Goal: Task Accomplishment & Management: Complete application form

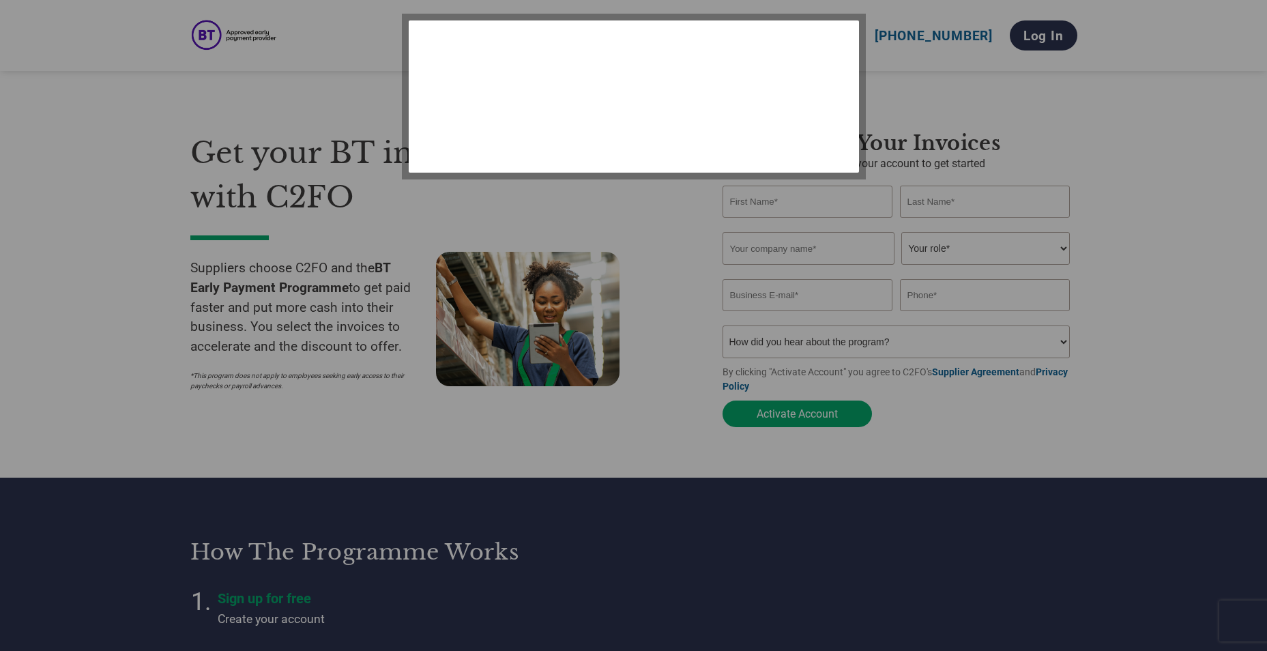
select select "en-[GEOGRAPHIC_DATA]"
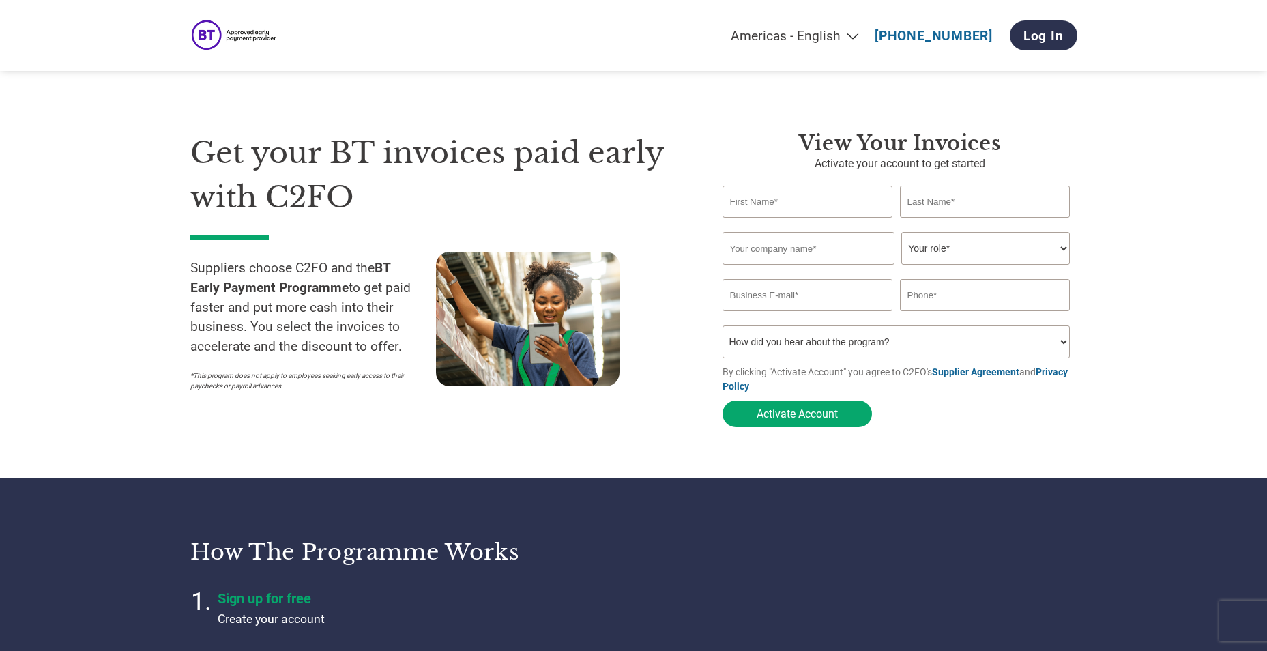
click at [824, 207] on input "text" at bounding box center [808, 202] width 171 height 32
type input "Credit"
click at [964, 210] on input "text" at bounding box center [985, 202] width 171 height 32
type input "Control"
click at [805, 238] on input "text" at bounding box center [809, 248] width 172 height 33
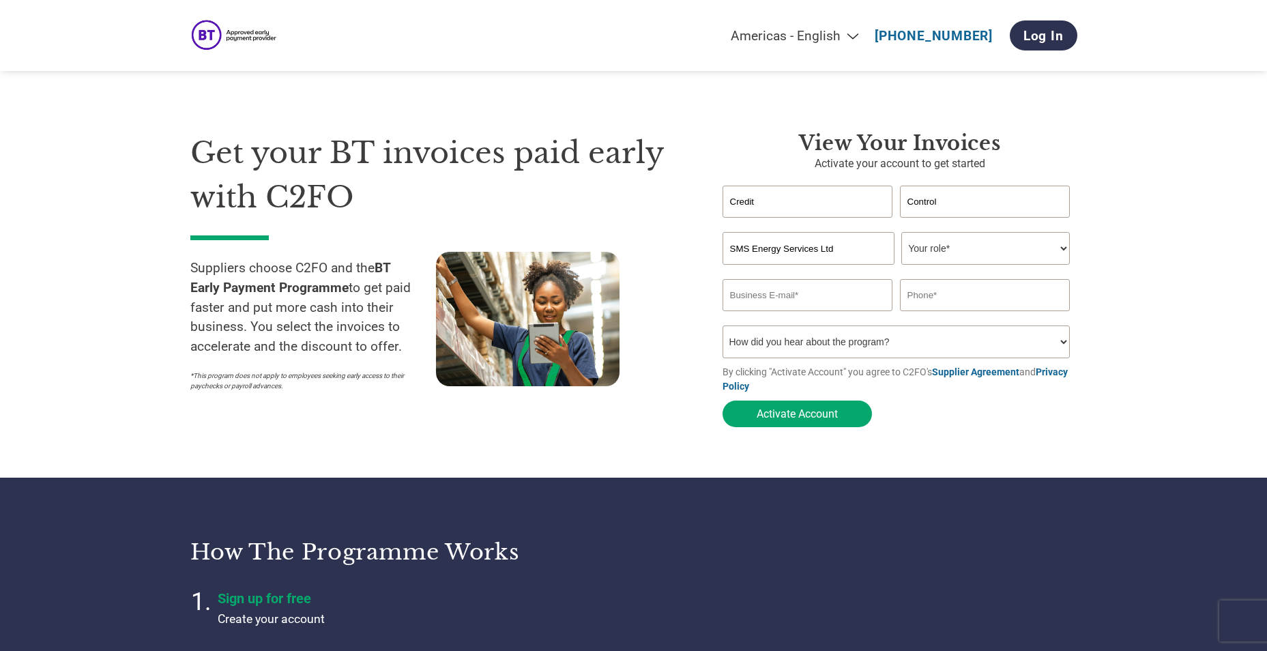
type input "SMS Energy Services Ltd"
click at [959, 257] on select "Your role* CFO Controller Credit Manager Finance Director Treasurer CEO Preside…" at bounding box center [986, 248] width 169 height 33
select select "CONTROLLER"
click at [902, 233] on select "Your role* CFO Controller Credit Manager Finance Director Treasurer CEO Preside…" at bounding box center [986, 248] width 169 height 33
click at [834, 308] on input "email" at bounding box center [808, 295] width 171 height 32
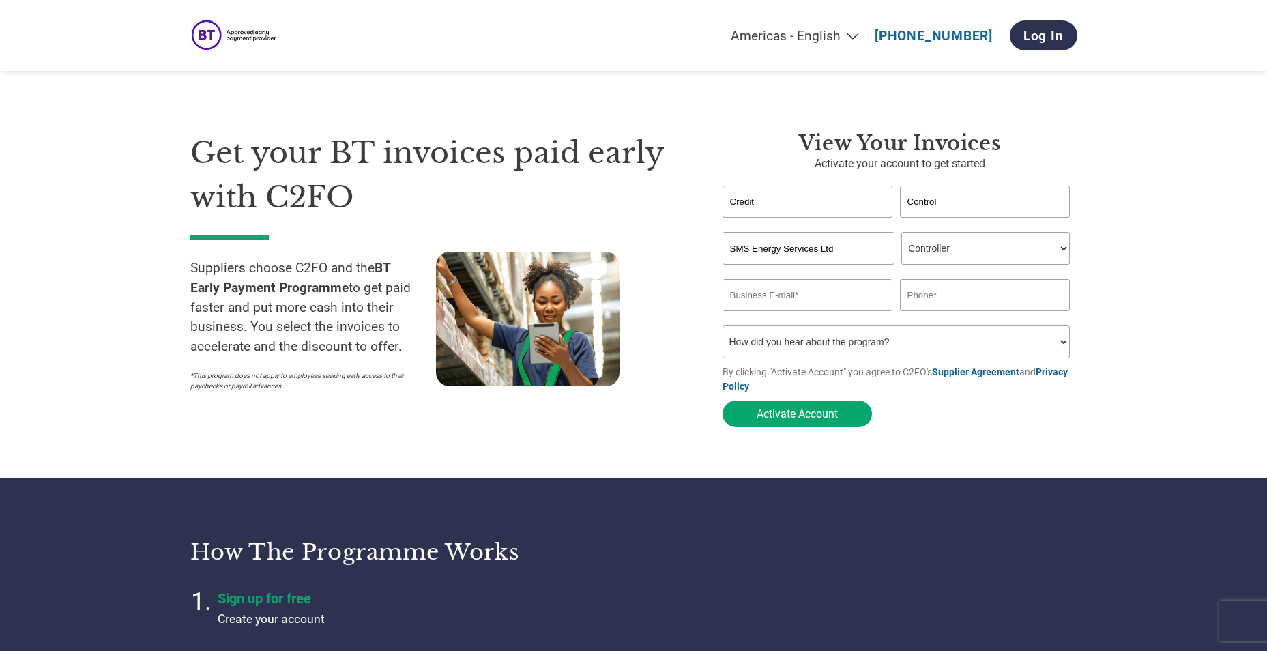
click at [881, 341] on select "How did you hear about the program? Received a letter Email Social Media Online…" at bounding box center [897, 342] width 348 height 33
select select "Email"
click at [723, 330] on select "How did you hear about the program? Received a letter Email Social Media Online…" at bounding box center [897, 342] width 348 height 33
click at [795, 304] on input "email" at bounding box center [808, 295] width 171 height 32
type input "[EMAIL_ADDRESS][DOMAIN_NAME]"
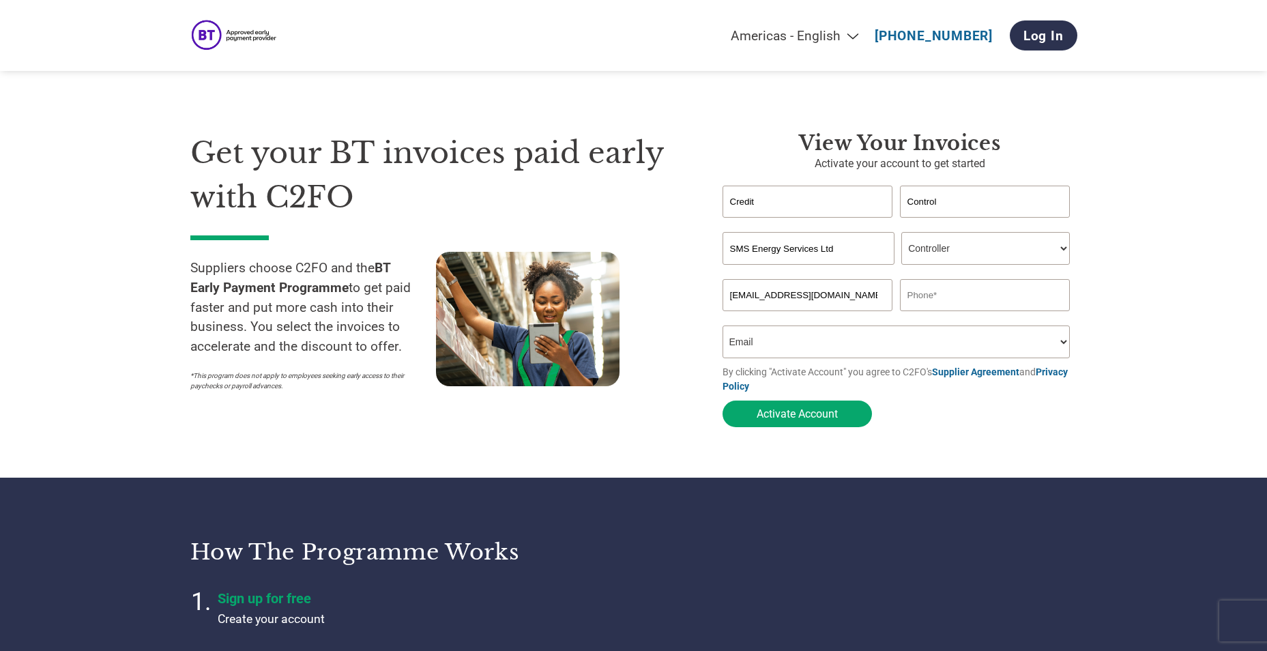
click at [955, 300] on input "text" at bounding box center [985, 295] width 171 height 32
type input "01417398970"
click at [816, 424] on button "Activate Account" at bounding box center [797, 414] width 149 height 27
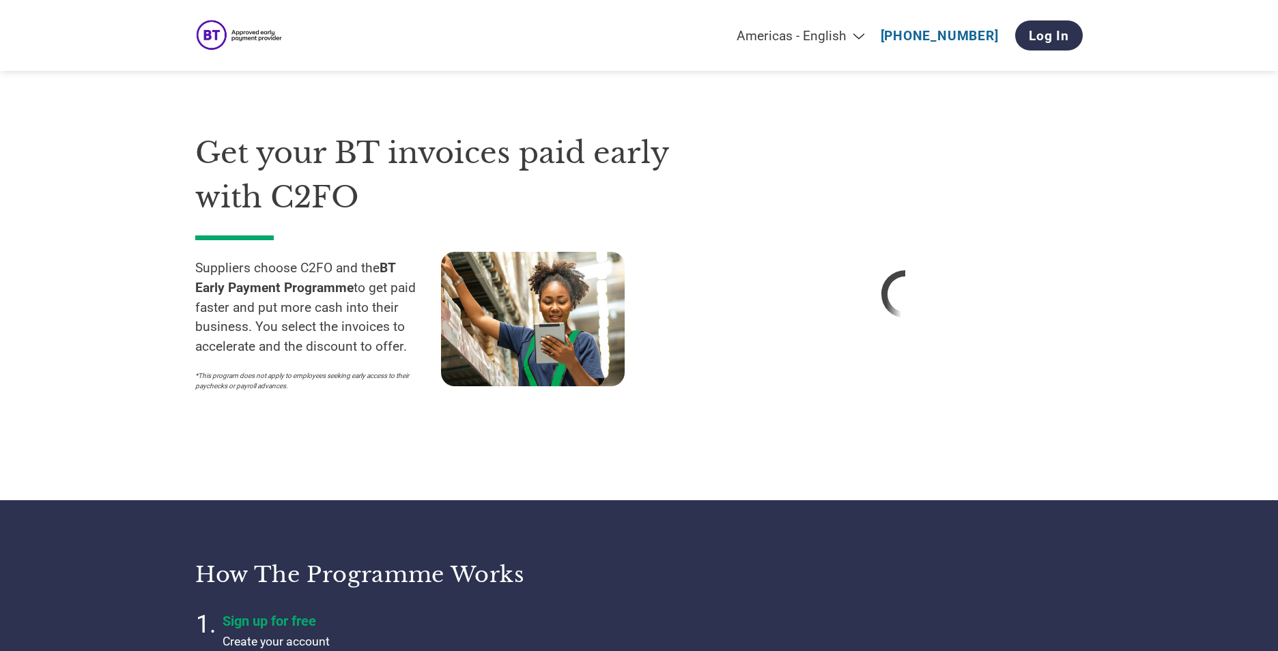
select select "en-[GEOGRAPHIC_DATA]"
